Goal: Task Accomplishment & Management: Use online tool/utility

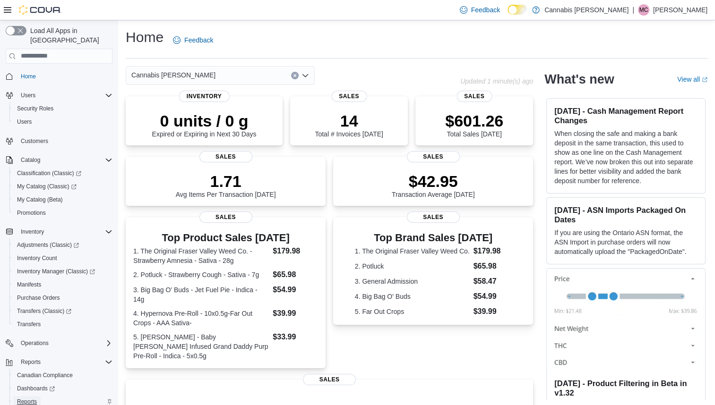
click at [30, 398] on span "Reports" at bounding box center [27, 402] width 20 height 8
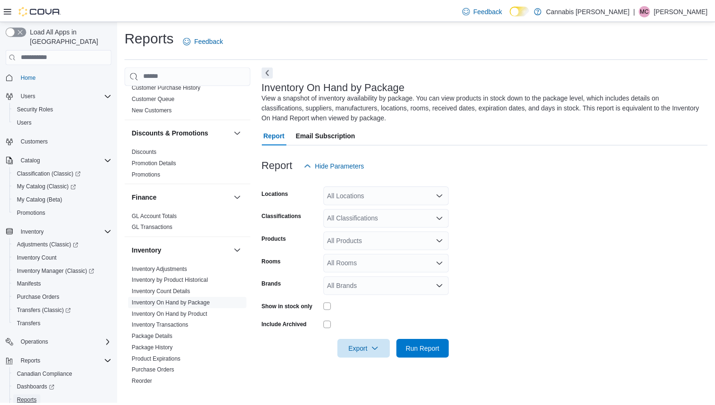
scroll to position [709, 0]
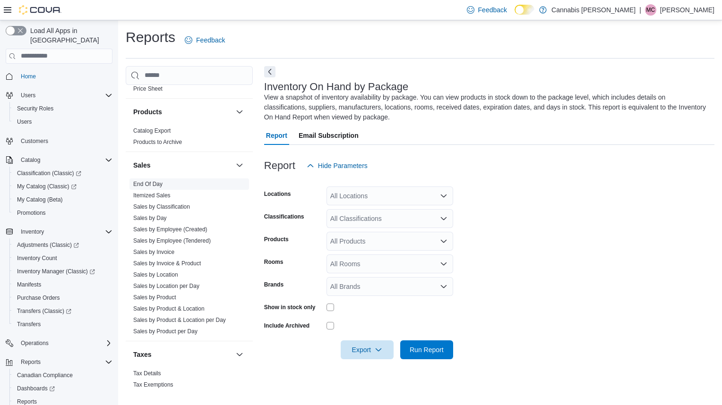
click at [156, 181] on link "End Of Day" at bounding box center [147, 184] width 29 height 7
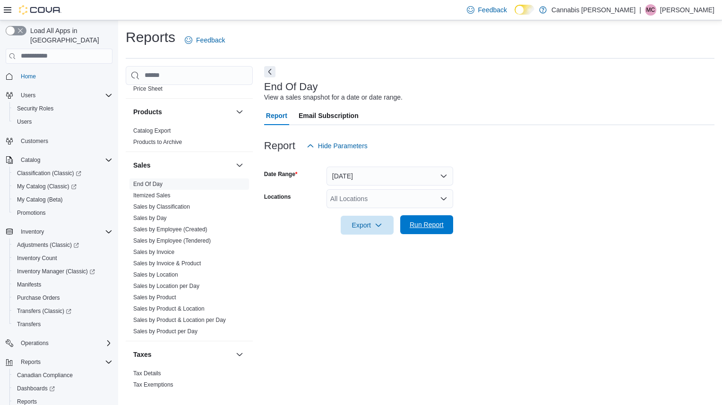
click at [421, 223] on span "Run Report" at bounding box center [427, 224] width 34 height 9
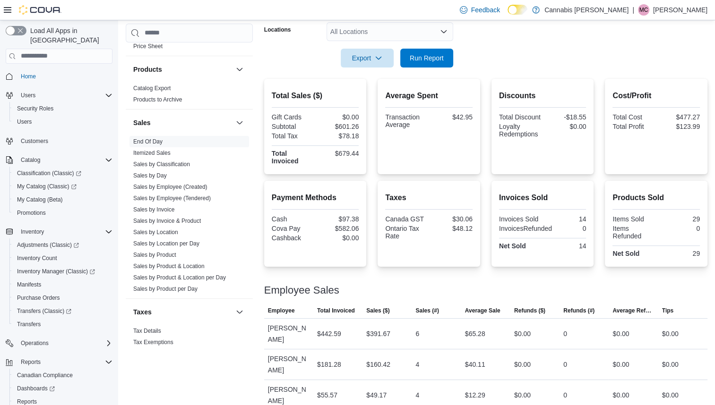
scroll to position [168, 0]
click at [39, 308] on span "Transfers (Classic)" at bounding box center [44, 312] width 54 height 8
click at [425, 58] on span "Run Report" at bounding box center [427, 56] width 34 height 9
